Goal: Task Accomplishment & Management: Manage account settings

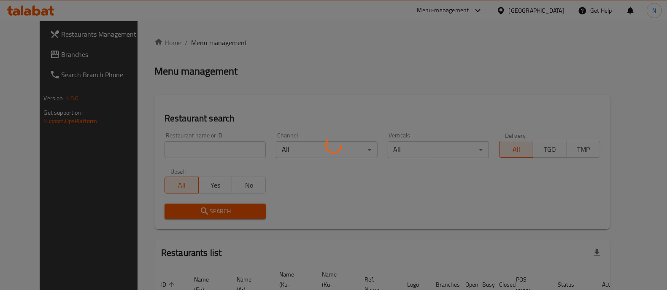
click at [210, 153] on div at bounding box center [333, 145] width 667 height 290
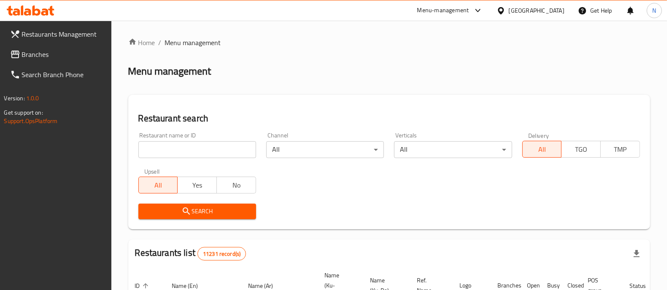
click at [210, 153] on input "search" at bounding box center [197, 149] width 118 height 17
paste input "687341"
type input "687341"
click at [209, 212] on span "Search" at bounding box center [197, 211] width 104 height 11
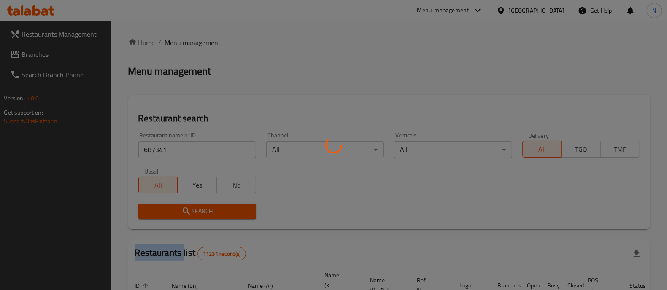
click at [209, 212] on div at bounding box center [333, 145] width 667 height 290
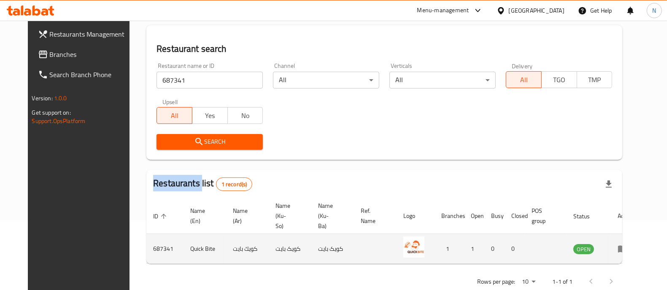
scroll to position [78, 0]
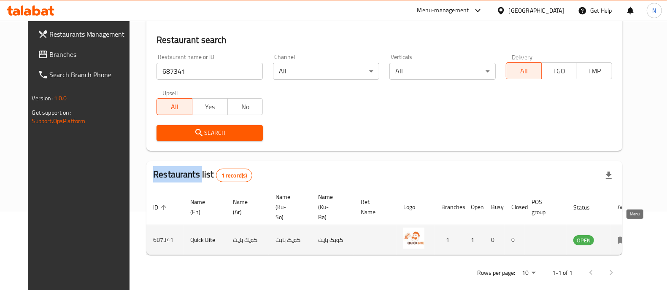
click at [627, 237] on icon "enhanced table" at bounding box center [622, 240] width 9 height 7
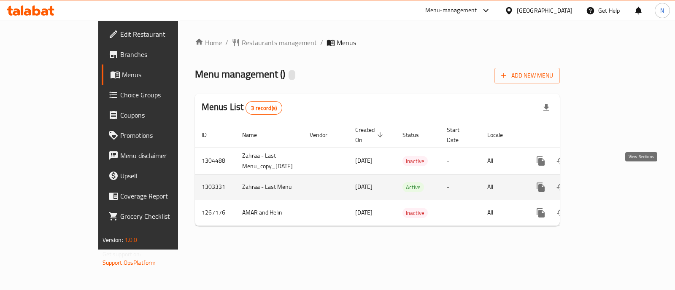
click at [612, 177] on link "enhanced table" at bounding box center [601, 187] width 20 height 20
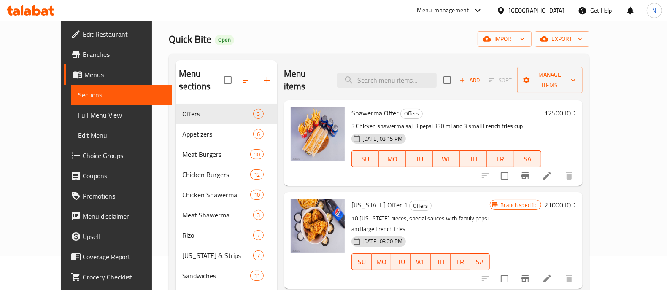
scroll to position [19, 0]
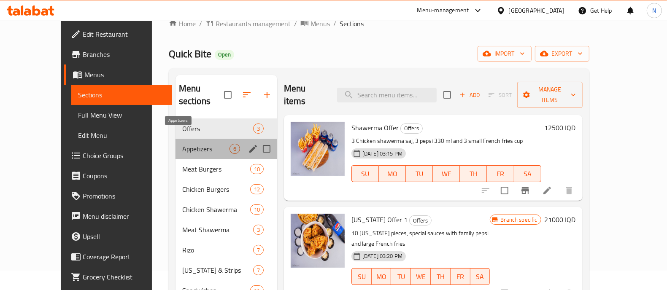
click at [183, 144] on span "Appetizers" at bounding box center [205, 149] width 47 height 10
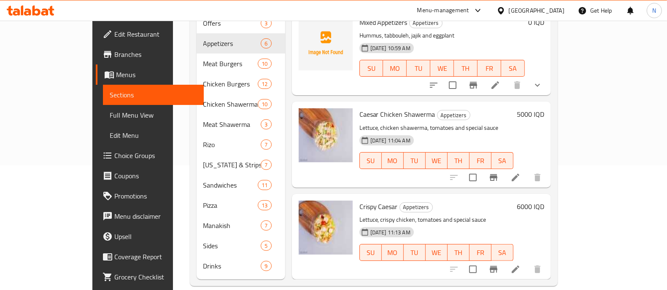
scroll to position [19, 0]
